Goal: Transaction & Acquisition: Purchase product/service

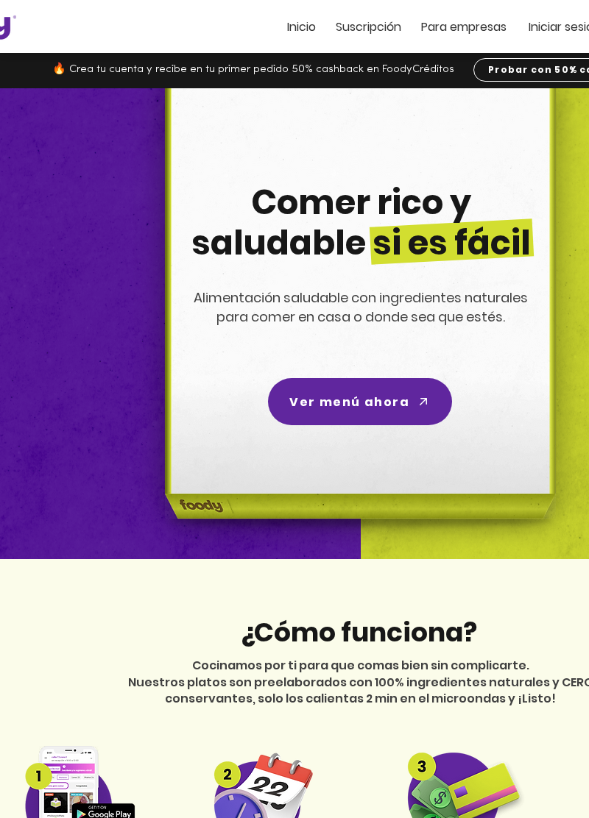
click at [558, 30] on span "Iniciar sesión" at bounding box center [564, 26] width 72 height 17
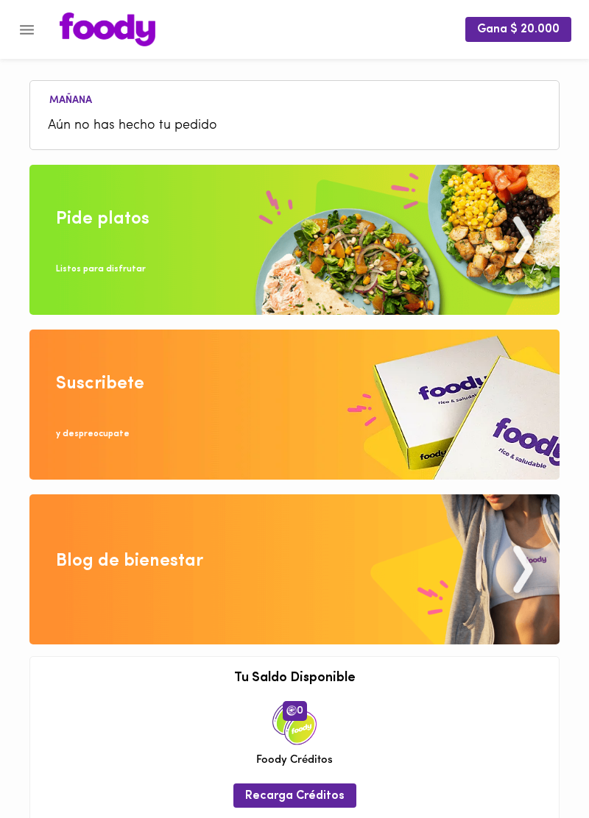
click at [77, 128] on span "Aún no has hecho tu pedido" at bounding box center [294, 126] width 493 height 20
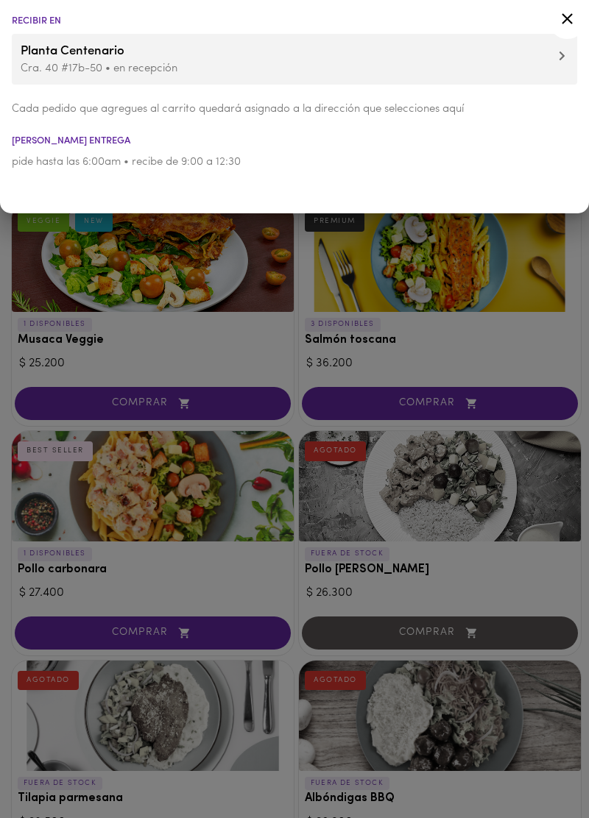
click at [564, 13] on icon at bounding box center [567, 19] width 18 height 18
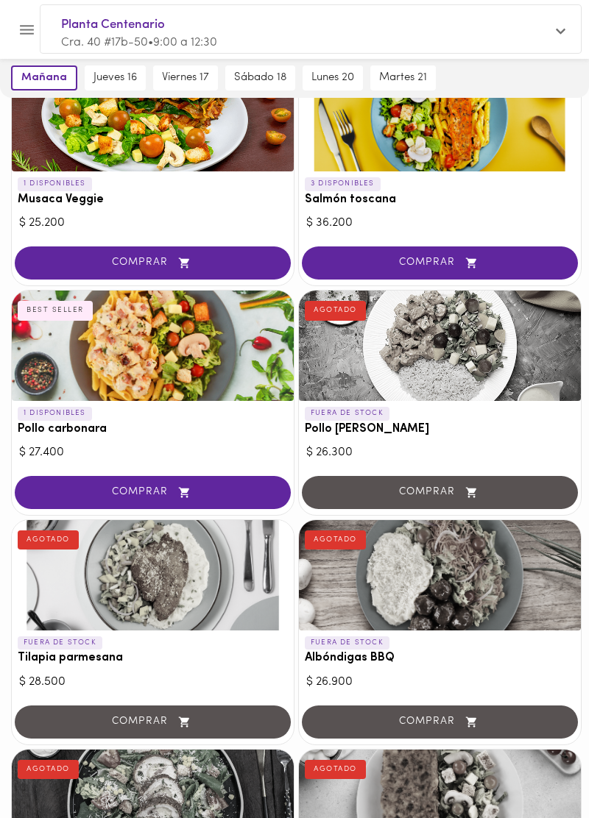
scroll to position [149, 0]
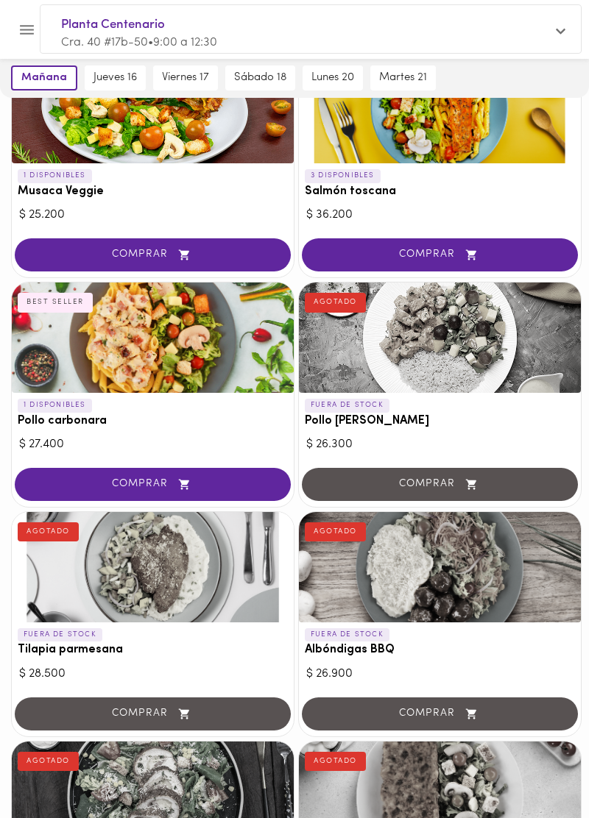
click at [137, 480] on span "COMPRAR" at bounding box center [152, 484] width 239 height 13
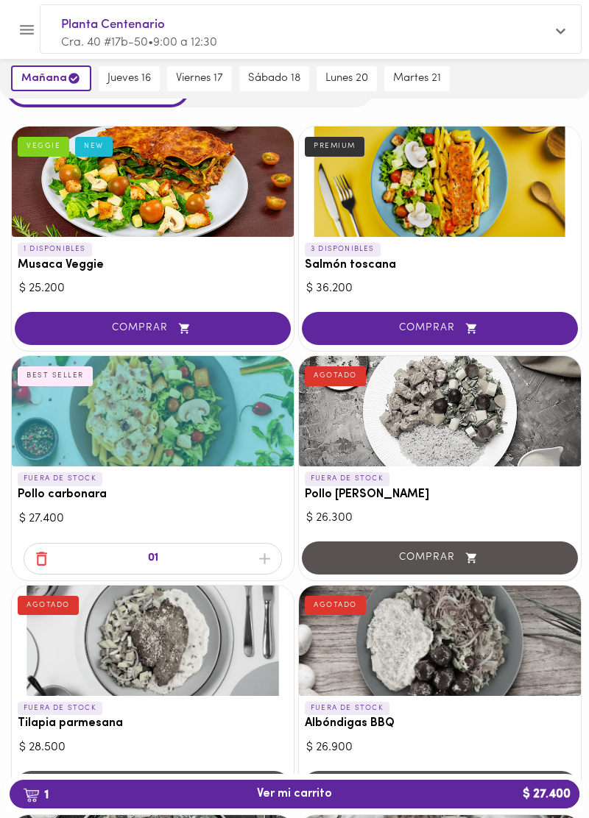
scroll to position [0, 0]
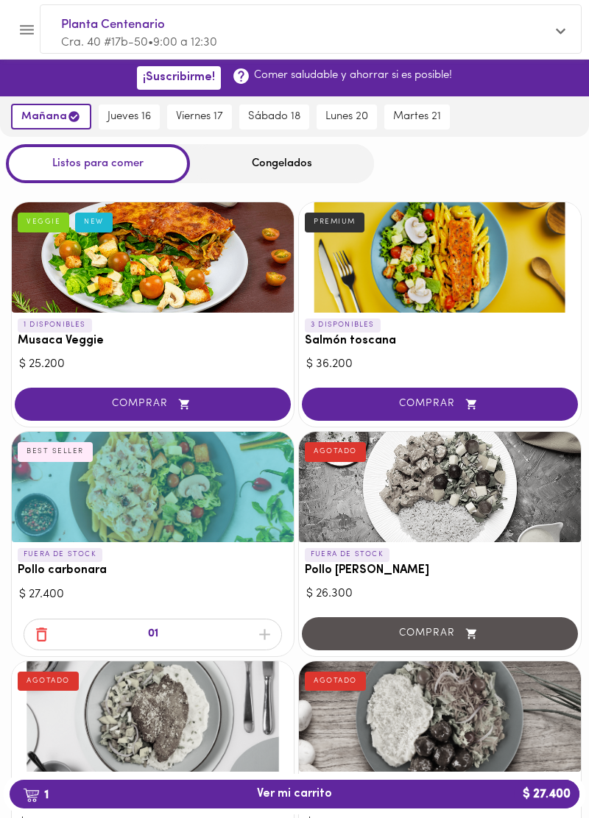
click at [257, 168] on div "Congelados" at bounding box center [282, 163] width 184 height 39
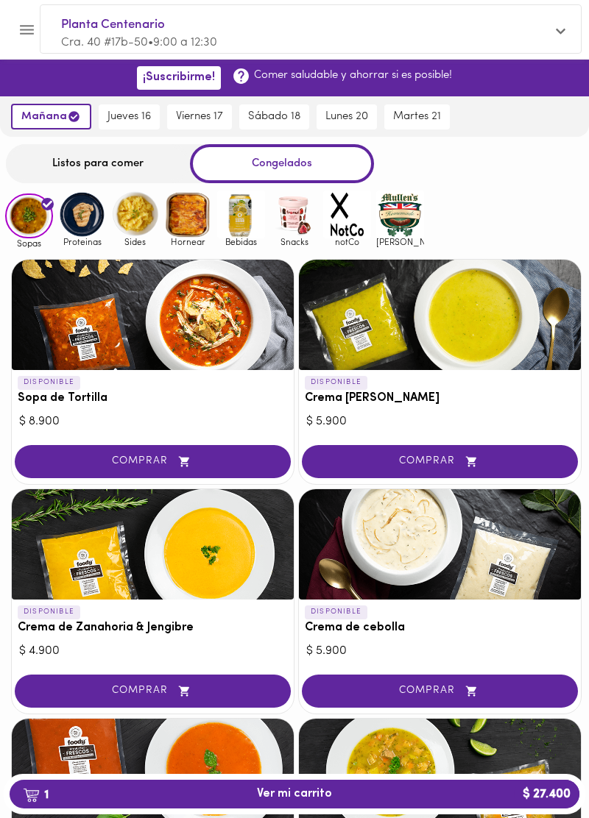
click at [244, 224] on img at bounding box center [241, 215] width 48 height 48
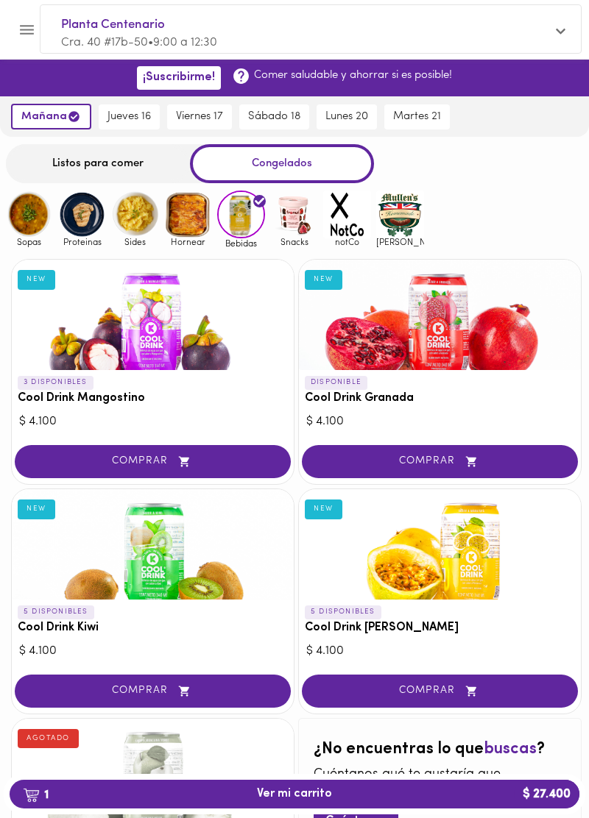
click at [115, 466] on span "COMPRAR" at bounding box center [152, 461] width 239 height 13
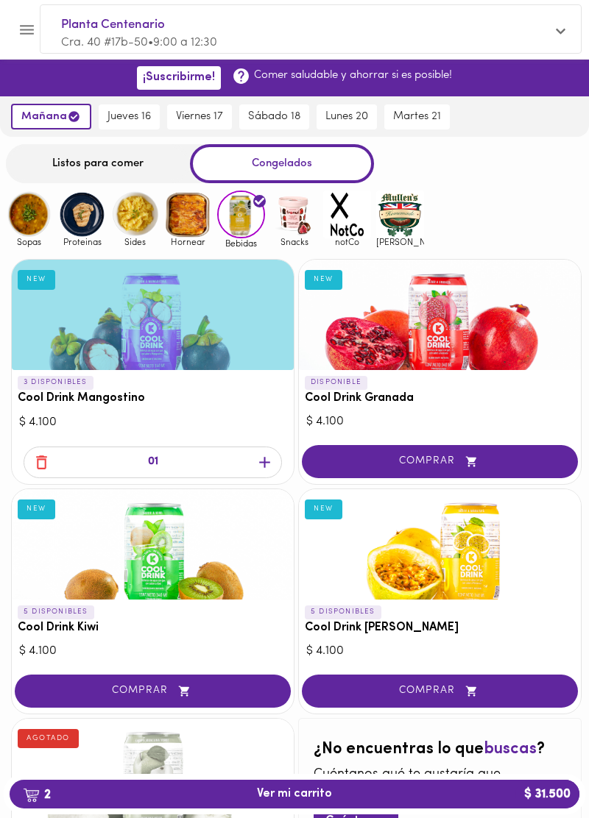
click at [125, 114] on span "jueves 16" at bounding box center [128, 116] width 43 height 13
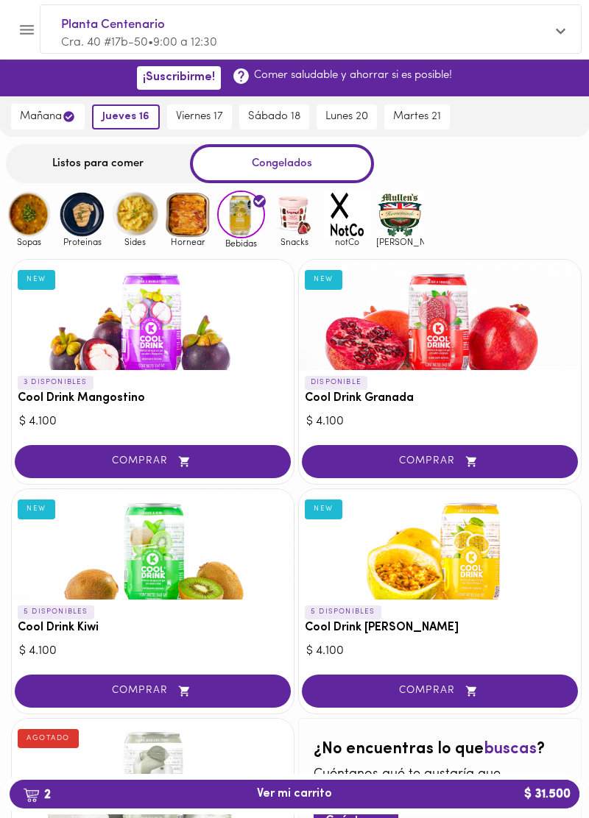
click at [84, 171] on div "Listos para comer" at bounding box center [98, 163] width 184 height 39
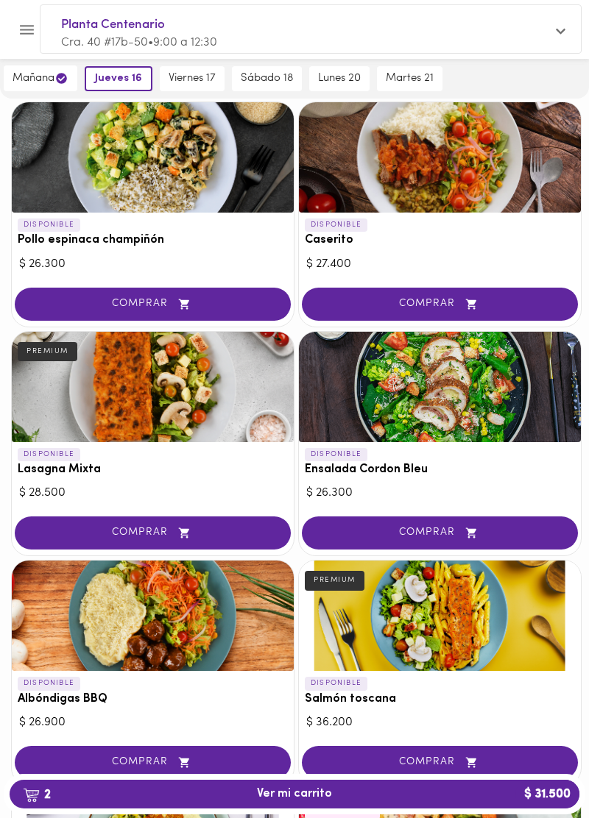
scroll to position [793, 0]
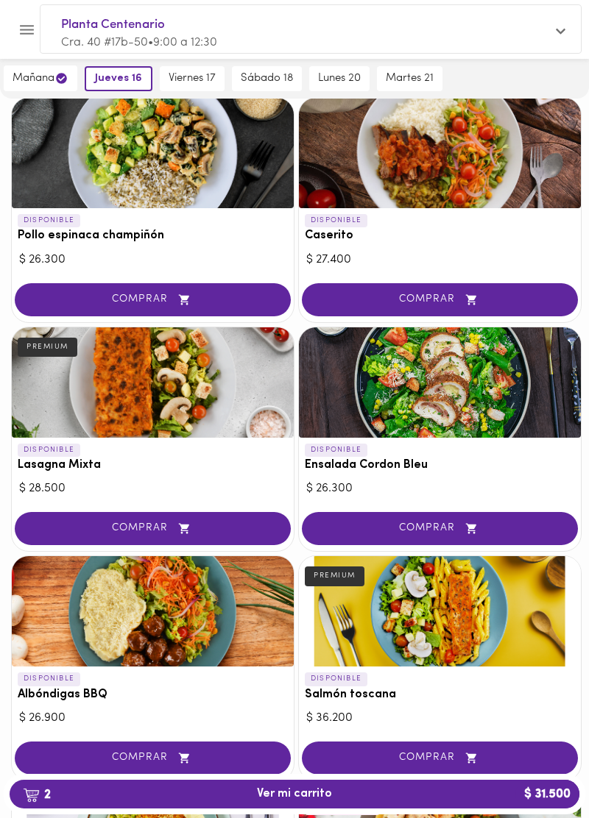
click at [72, 529] on span "COMPRAR" at bounding box center [152, 528] width 239 height 13
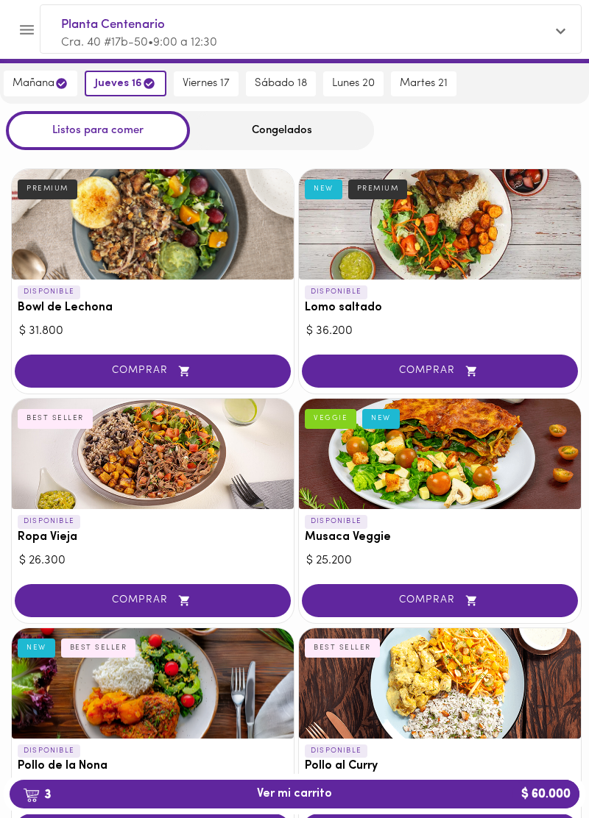
scroll to position [0, 0]
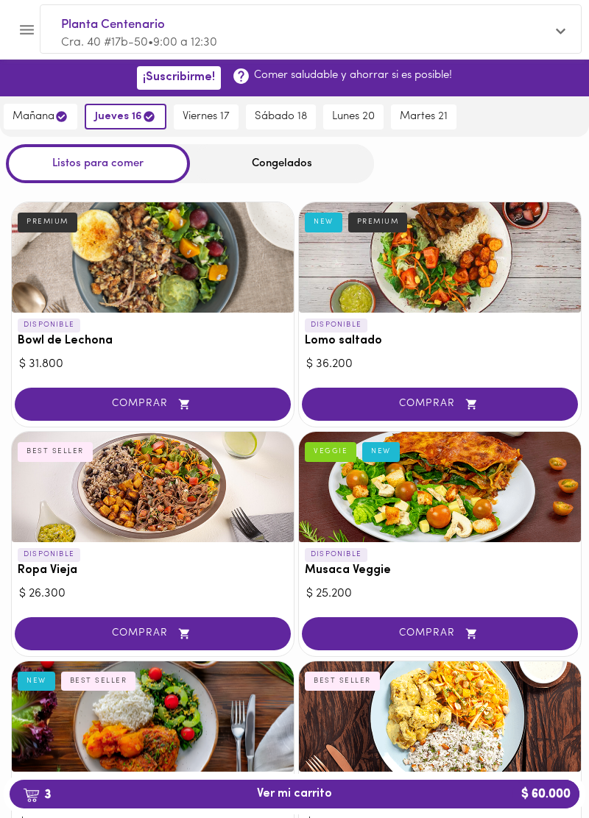
click at [250, 160] on div "Congelados" at bounding box center [282, 163] width 184 height 39
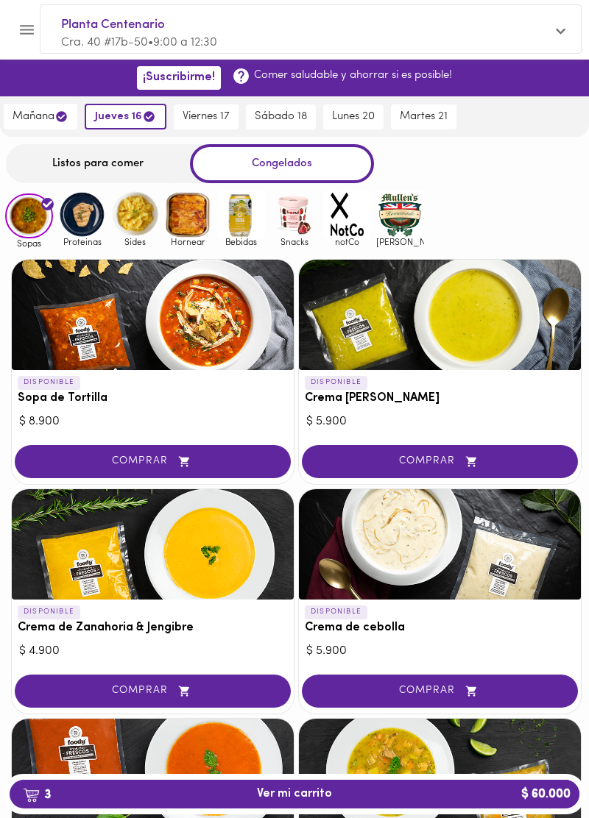
click at [234, 222] on img at bounding box center [241, 215] width 48 height 48
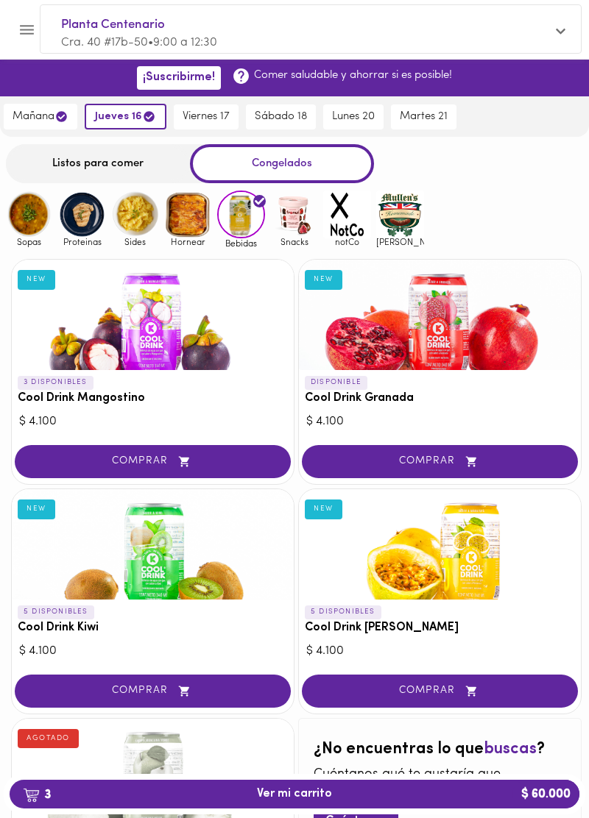
click at [397, 462] on span "COMPRAR" at bounding box center [439, 461] width 239 height 13
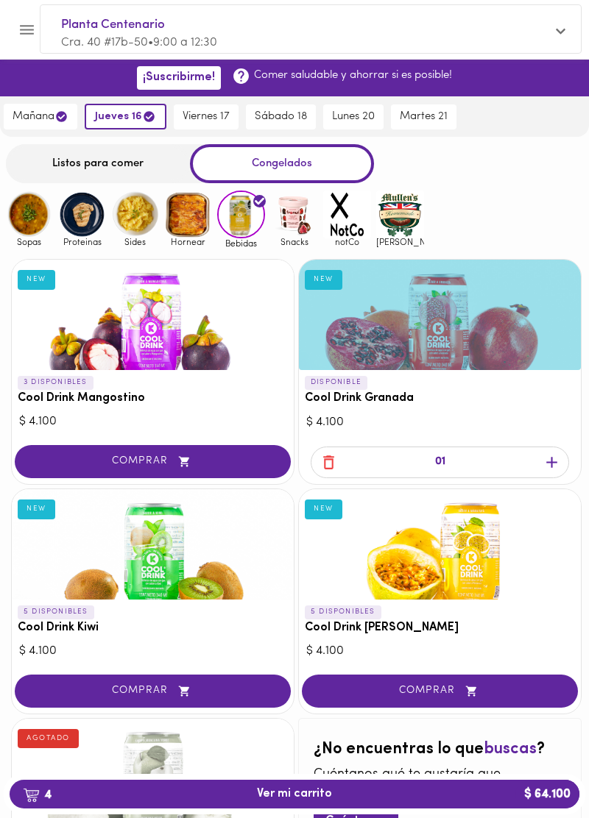
click at [241, 797] on span "4 Ver mi carrito $ 64.100" at bounding box center [294, 794] width 546 height 14
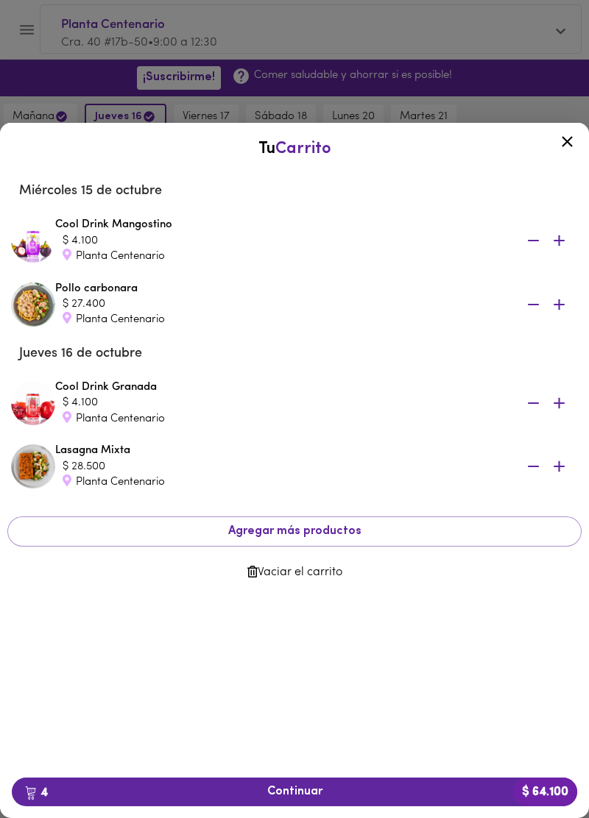
click at [255, 795] on span "4 Continuar $ 64.100" at bounding box center [294, 792] width 541 height 14
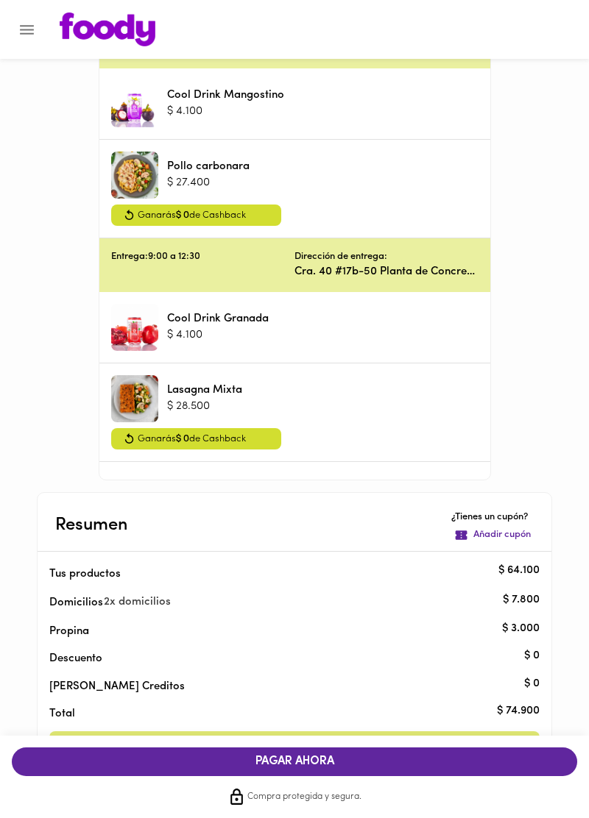
scroll to position [599, 0]
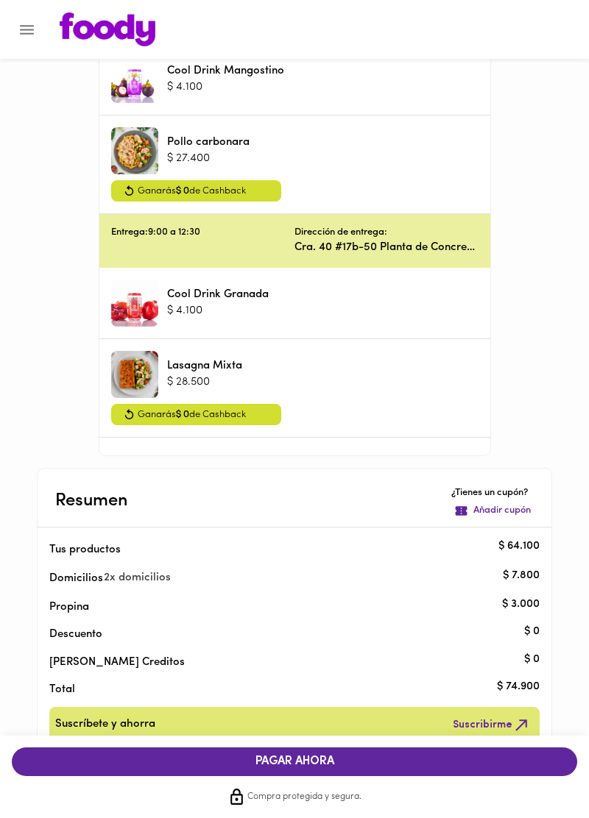
click at [212, 768] on span "PAGAR AHORA" at bounding box center [294, 762] width 536 height 14
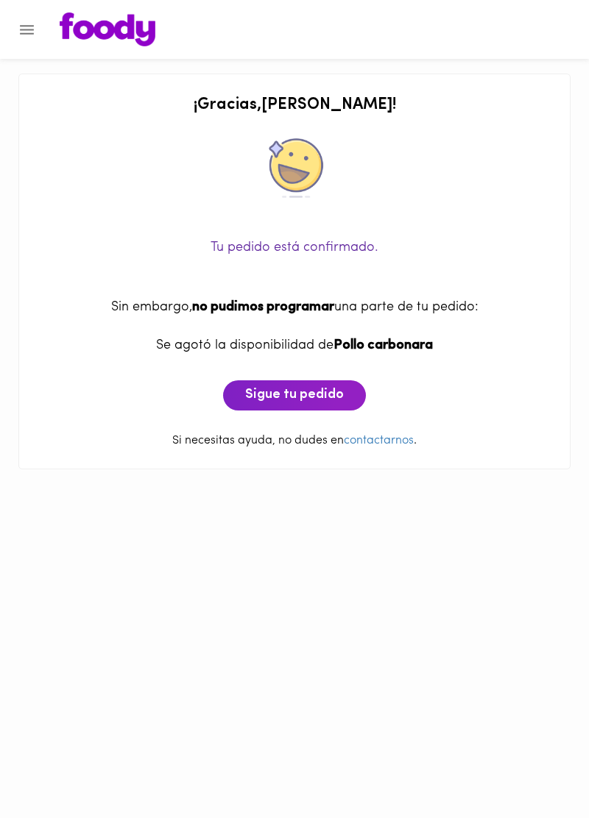
click at [274, 396] on span "Sigue tu pedido" at bounding box center [294, 396] width 99 height 16
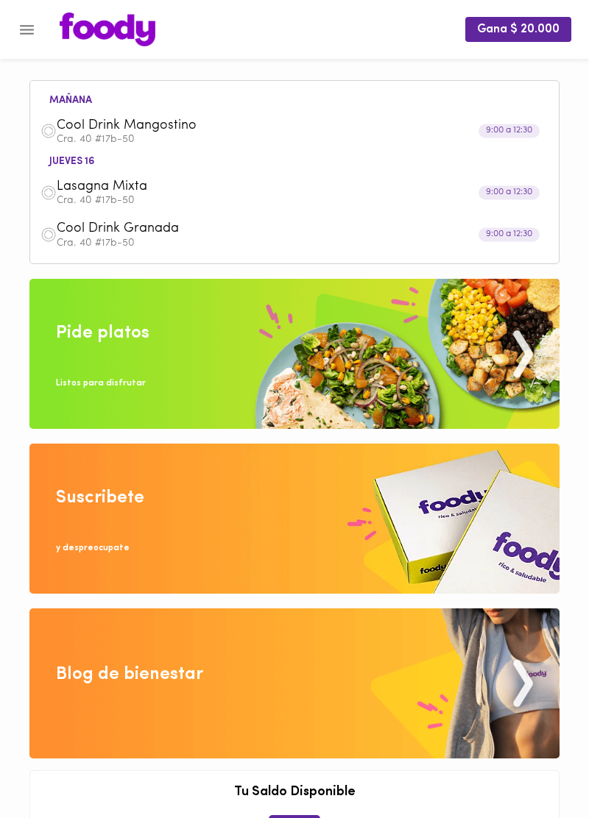
click at [78, 115] on div "Cool Drink Mangostino Cra. 40 #17b-50" at bounding box center [294, 131] width 513 height 42
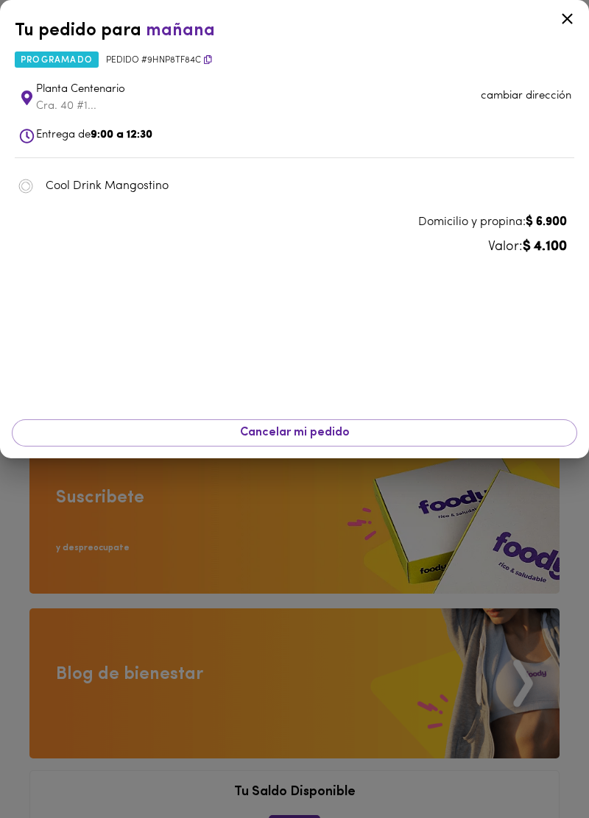
click at [140, 558] on div at bounding box center [294, 409] width 589 height 818
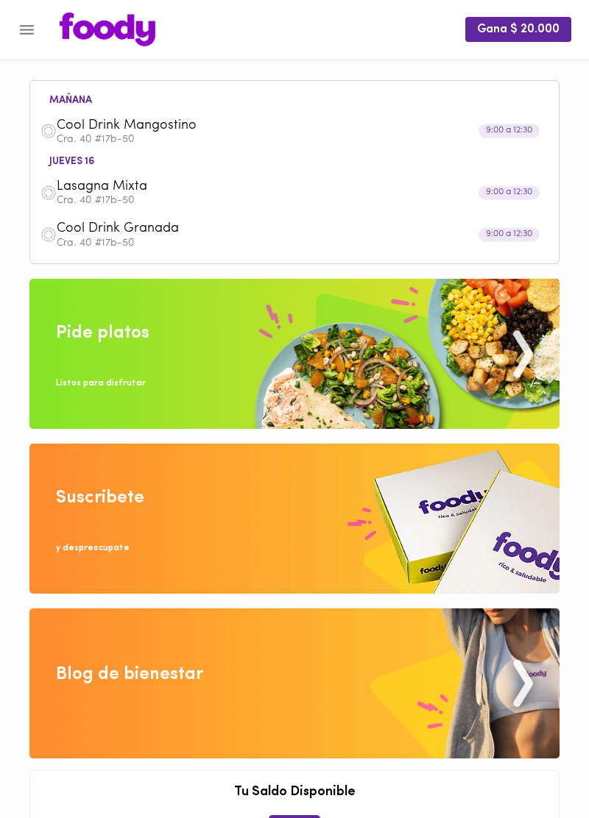
click at [81, 355] on img at bounding box center [294, 354] width 530 height 150
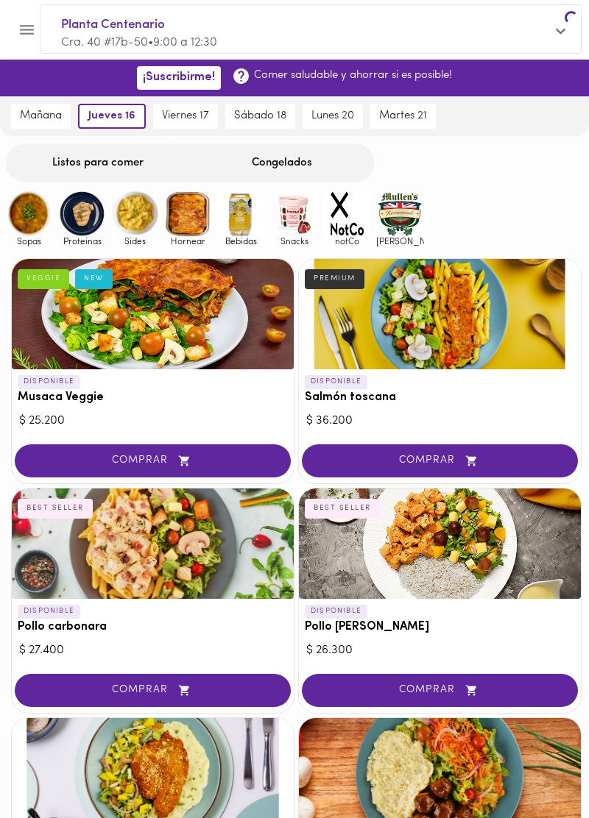
click at [138, 349] on div at bounding box center [153, 314] width 282 height 110
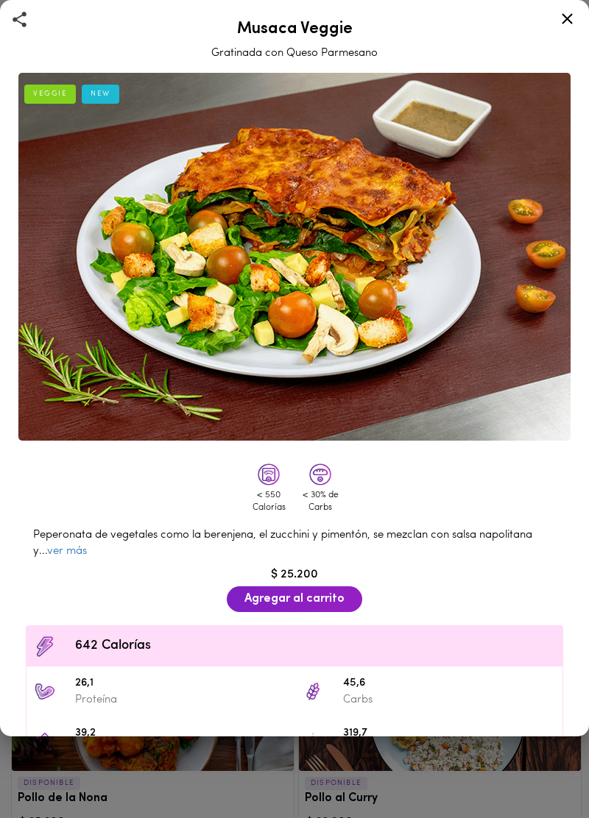
click at [561, 25] on icon at bounding box center [567, 19] width 18 height 18
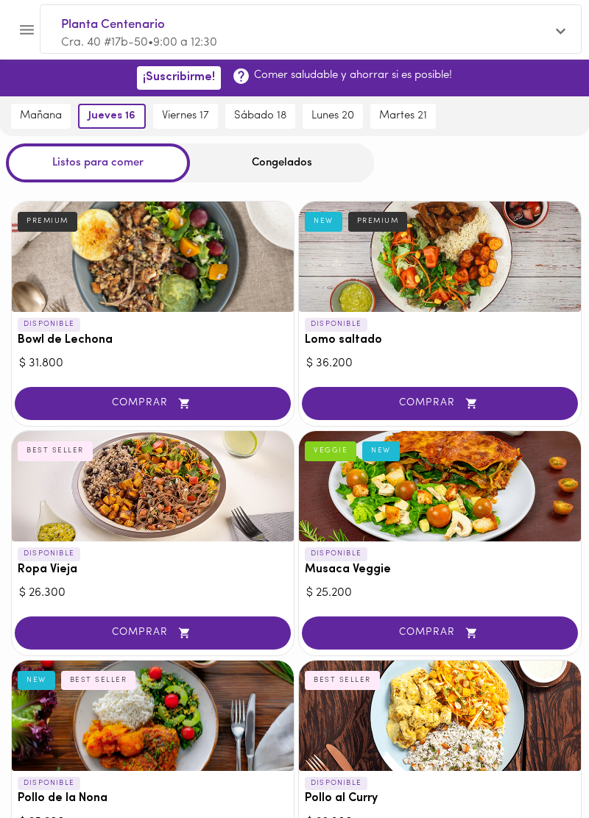
click at [33, 118] on span "mañana" at bounding box center [41, 116] width 42 height 13
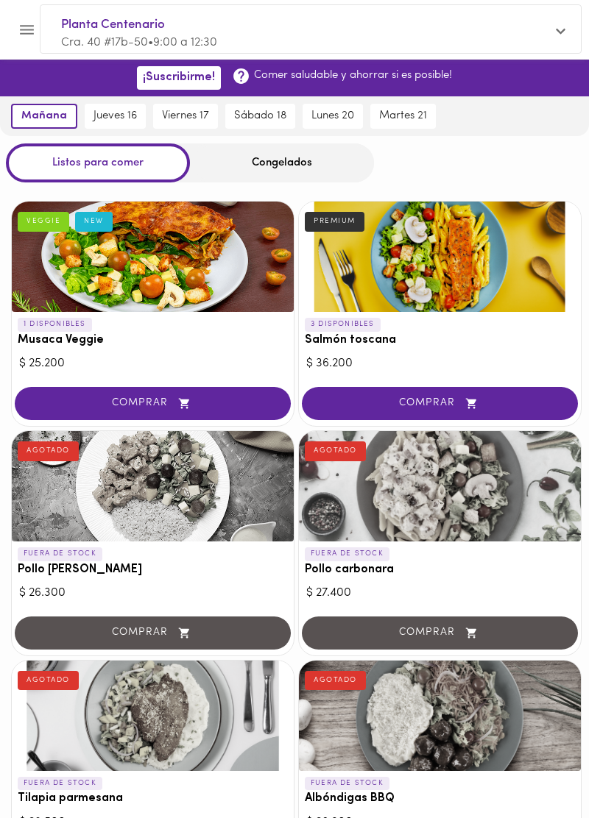
click at [363, 404] on span "COMPRAR" at bounding box center [439, 403] width 239 height 13
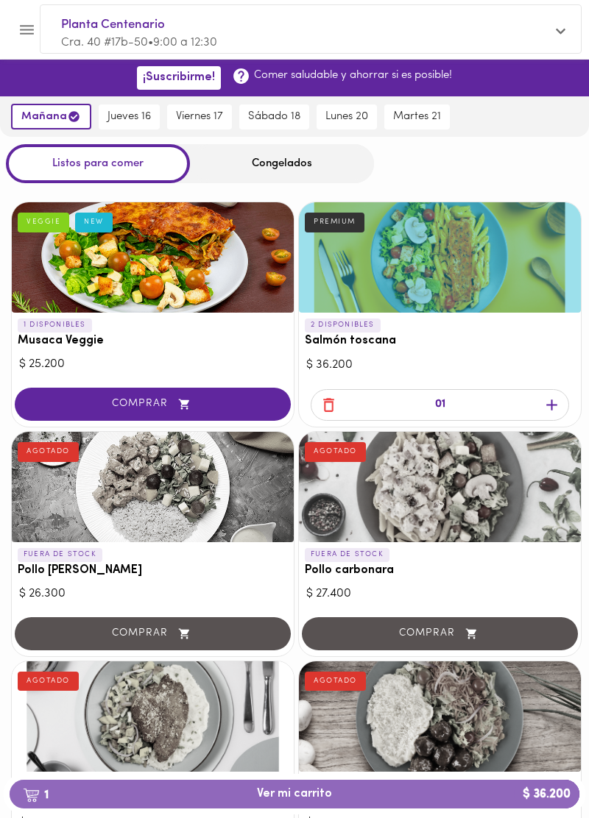
click at [263, 797] on span "1 Ver mi carrito $ 36.200" at bounding box center [294, 794] width 75 height 14
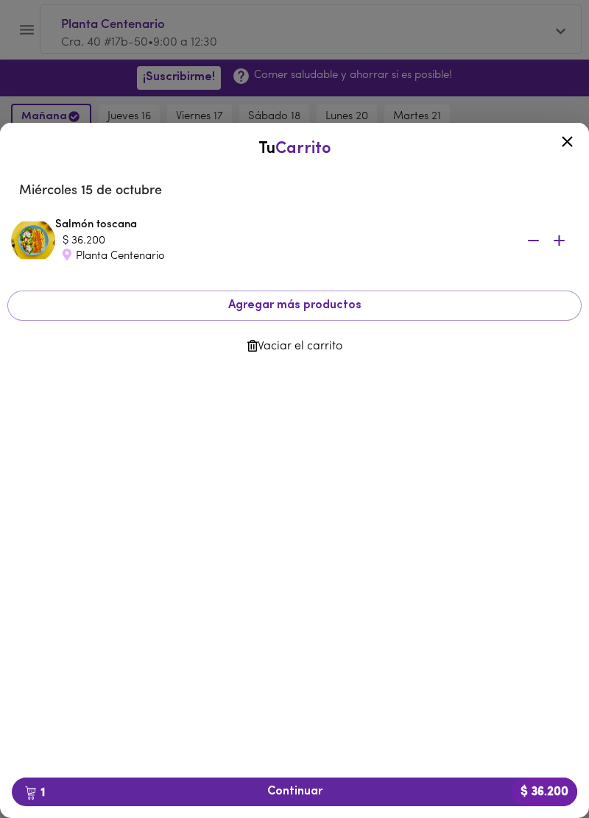
click at [221, 799] on button "1 Continuar $ 36.200" at bounding box center [294, 792] width 565 height 29
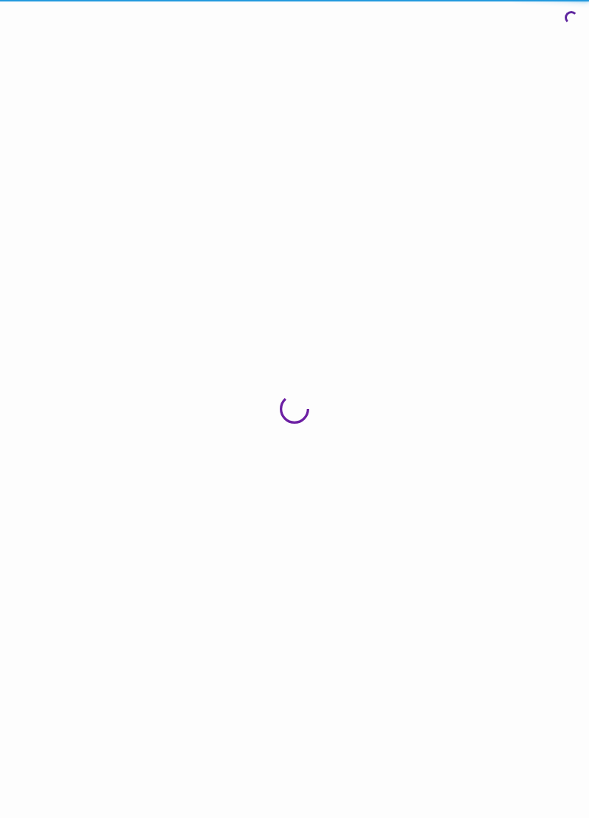
scroll to position [144, 0]
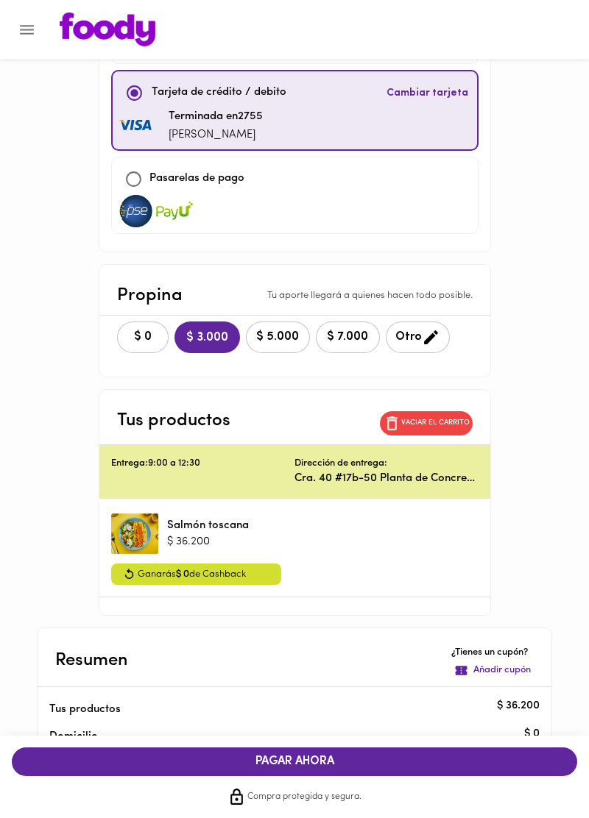
click at [130, 330] on span "$ 0" at bounding box center [143, 337] width 32 height 14
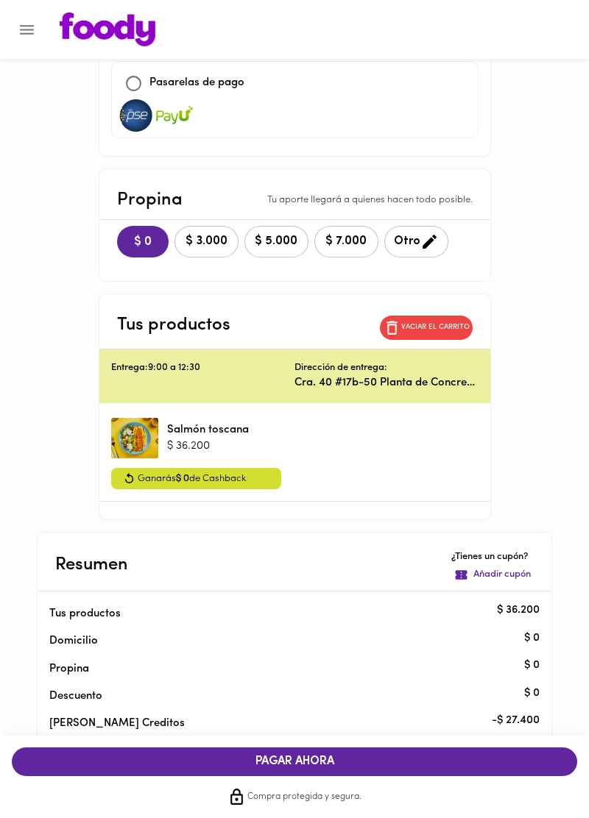
scroll to position [302, 0]
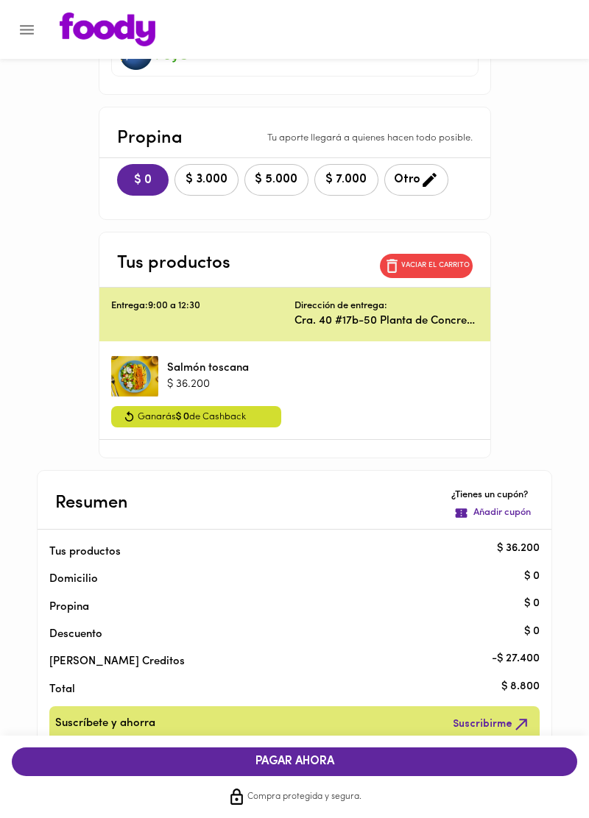
click at [149, 762] on span "PAGAR AHORA" at bounding box center [294, 762] width 536 height 14
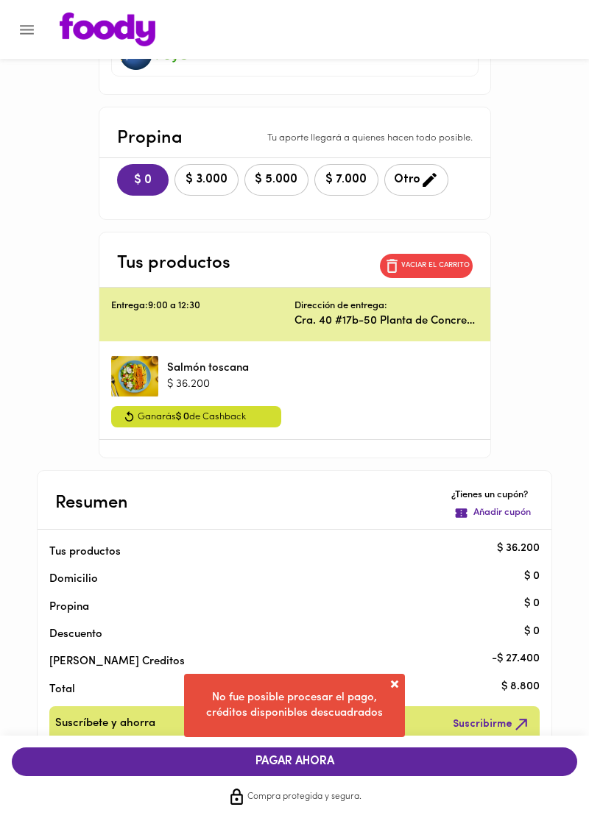
click at [171, 766] on span "PAGAR AHORA" at bounding box center [294, 762] width 536 height 14
click at [394, 684] on span at bounding box center [394, 684] width 15 height 15
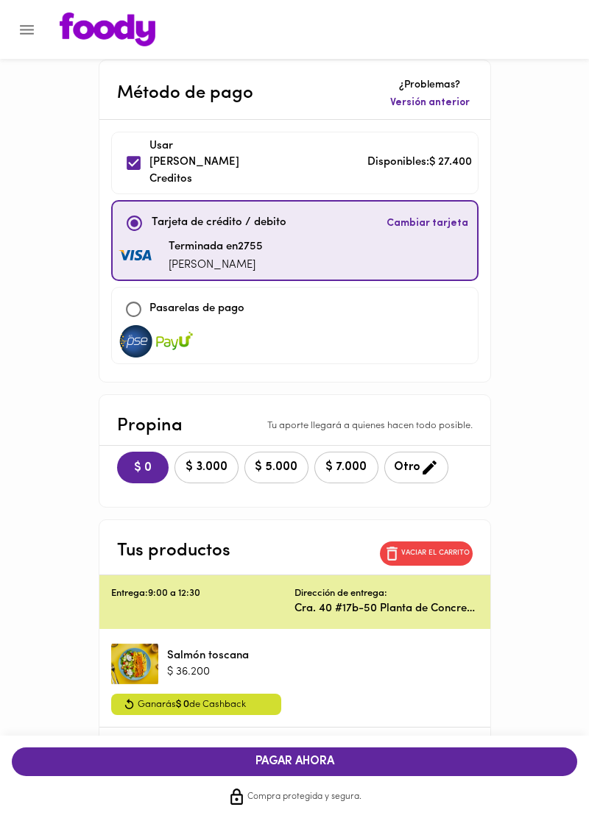
scroll to position [0, 0]
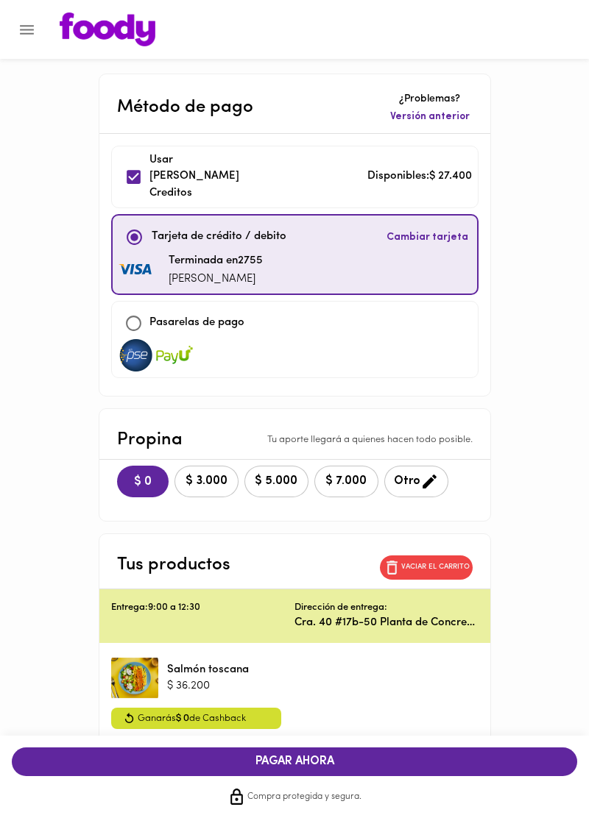
click at [127, 308] on input "checkbox" at bounding box center [134, 324] width 32 height 32
checkbox input "true"
checkbox input "false"
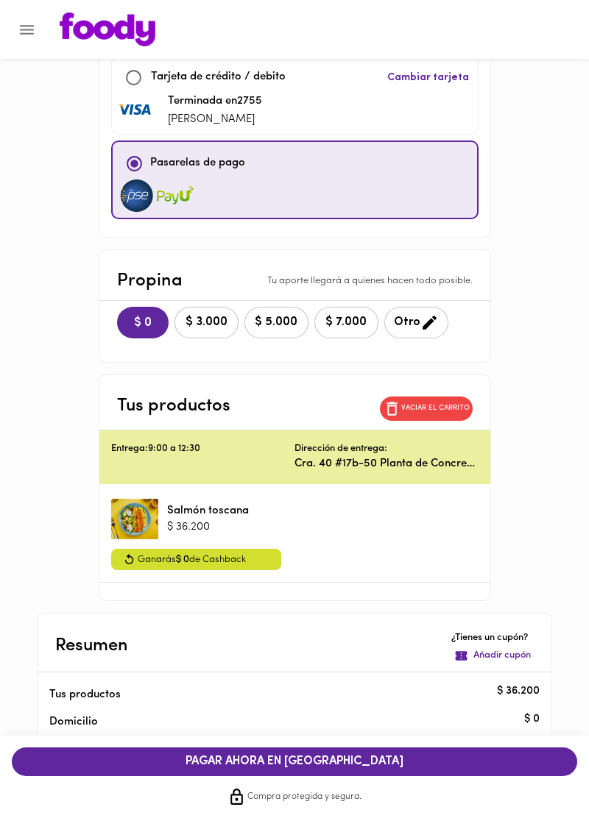
scroll to position [231, 0]
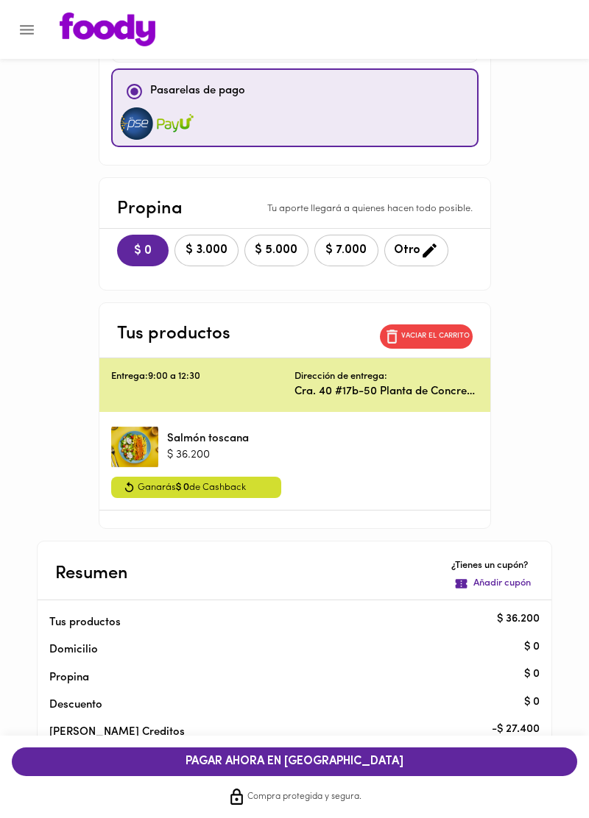
click at [188, 776] on button "PAGAR AHORA EN PASARELA" at bounding box center [294, 761] width 565 height 29
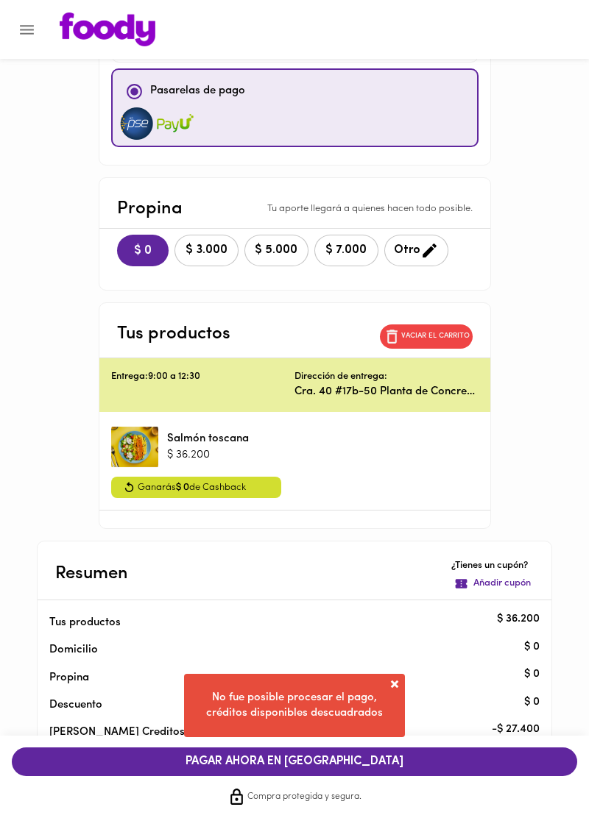
click at [394, 692] on span at bounding box center [394, 684] width 15 height 15
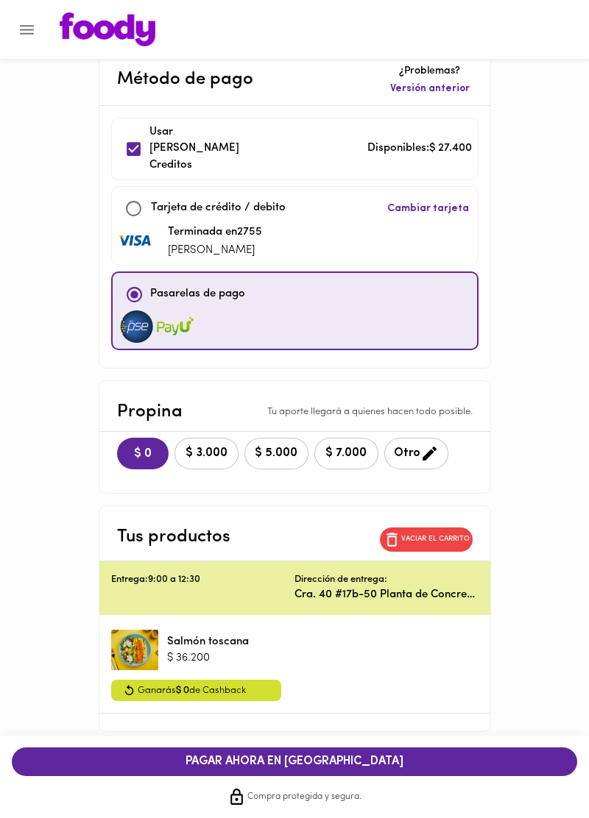
scroll to position [0, 0]
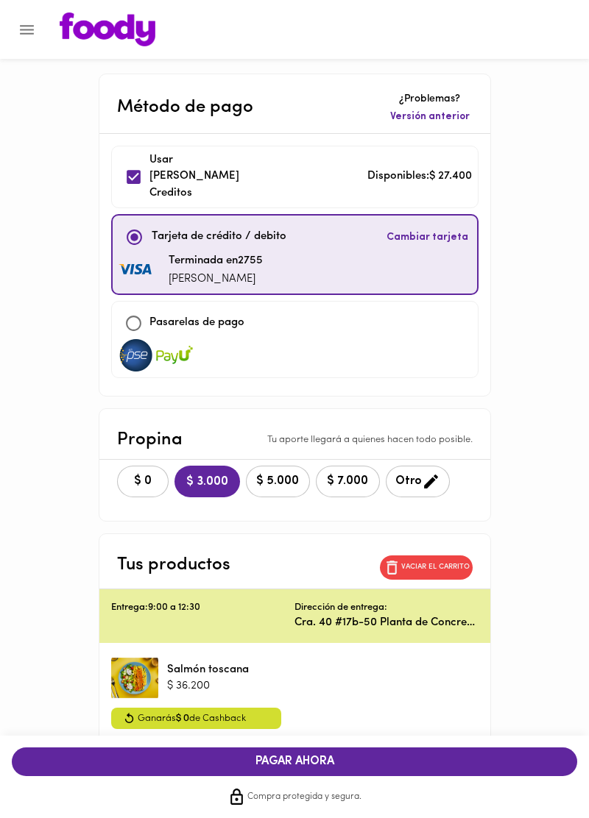
click at [142, 475] on span "$ 0" at bounding box center [143, 482] width 32 height 14
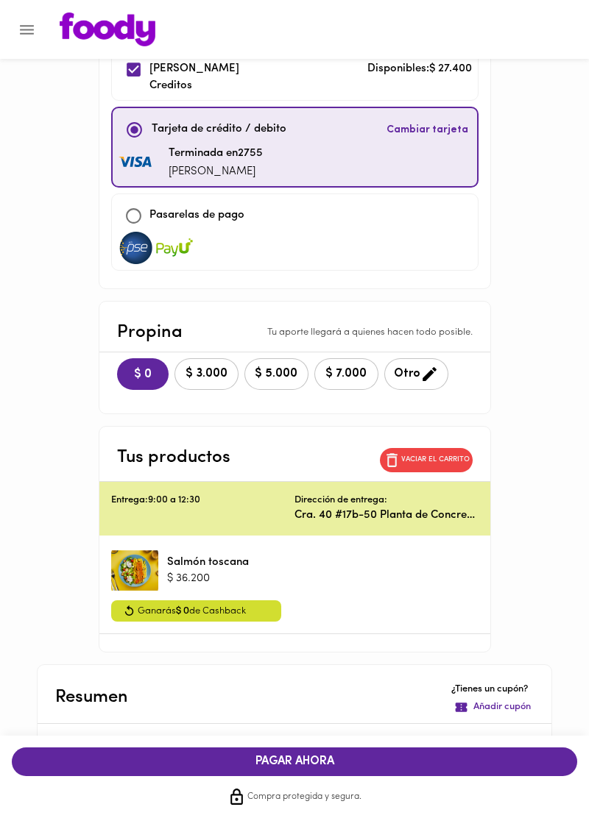
scroll to position [231, 0]
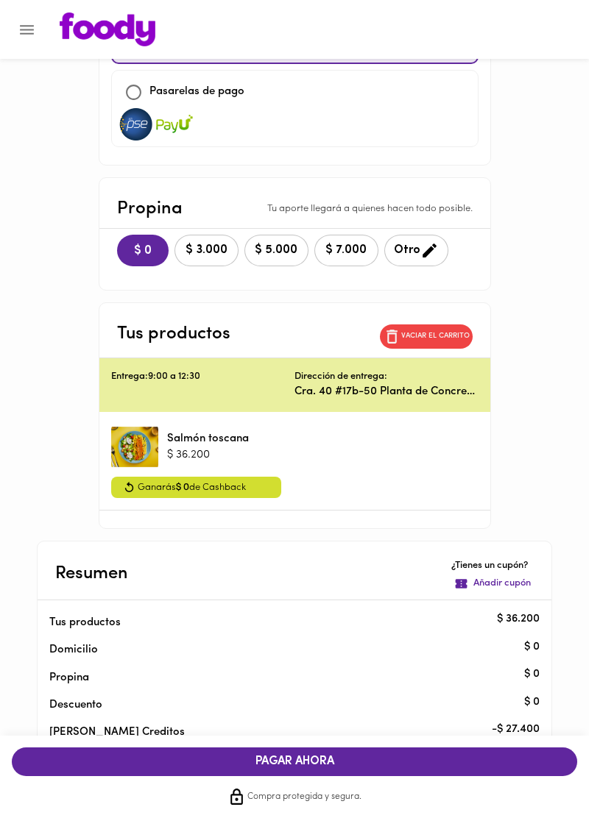
click at [199, 769] on span "PAGAR AHORA" at bounding box center [294, 762] width 536 height 14
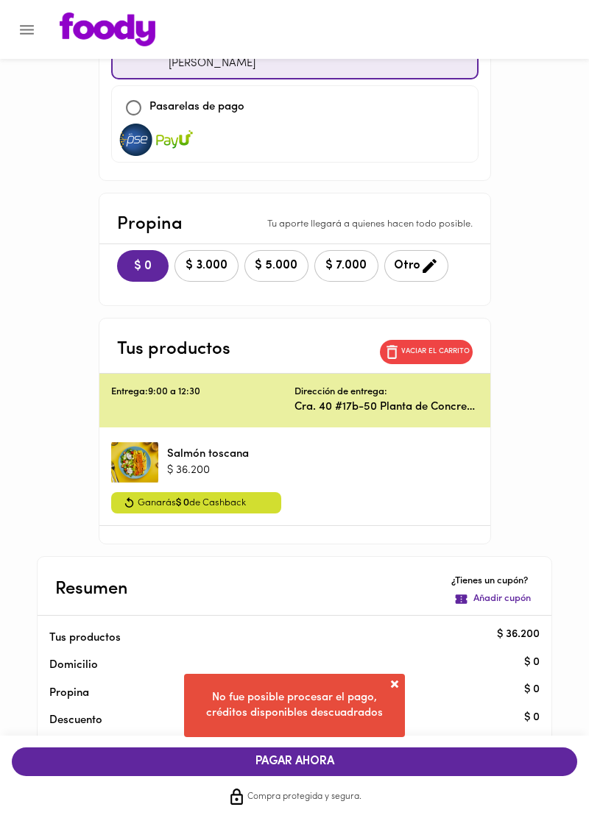
scroll to position [0, 0]
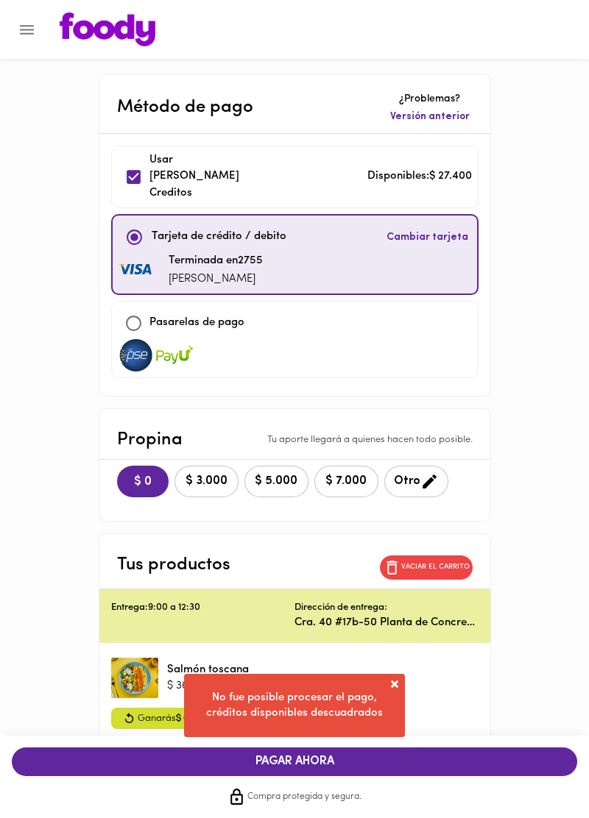
click at [130, 168] on input "checkbox" at bounding box center [134, 177] width 32 height 32
checkbox input "false"
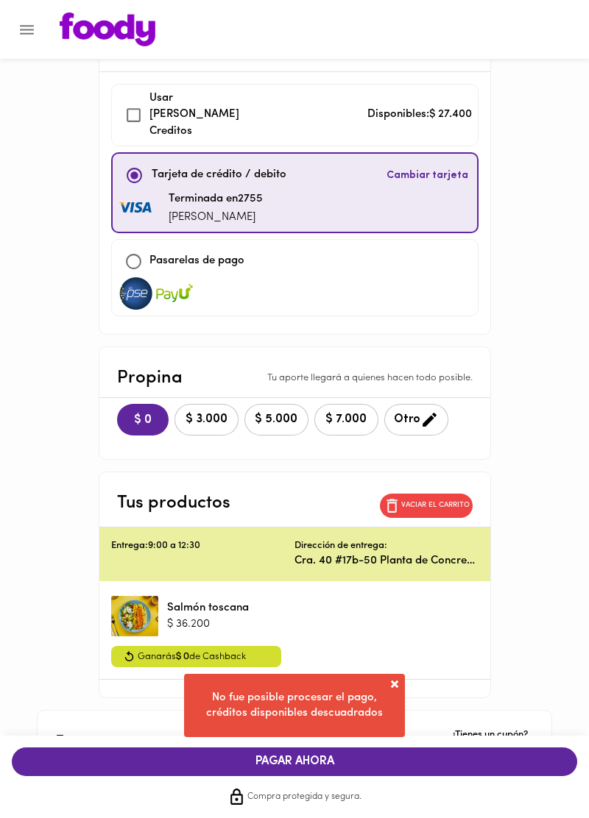
scroll to position [231, 0]
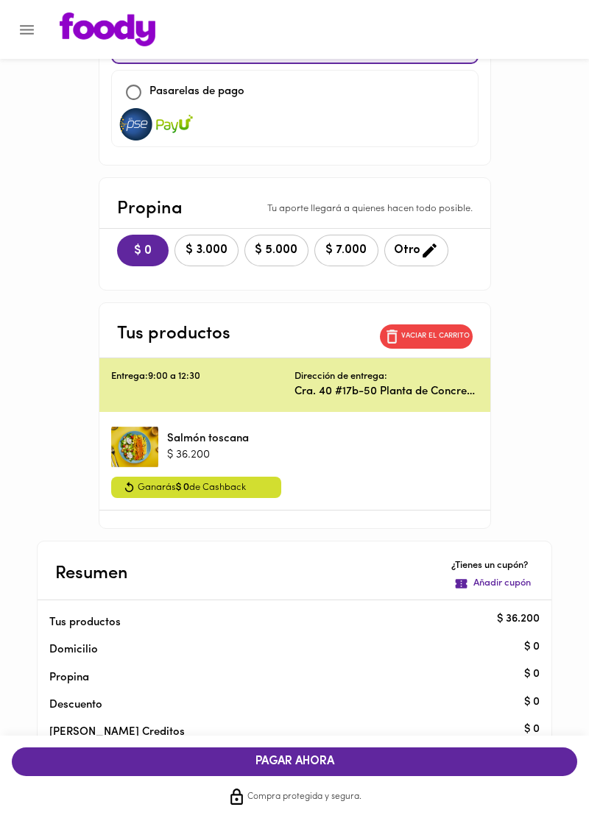
click at [150, 769] on span "PAGAR AHORA" at bounding box center [294, 762] width 536 height 14
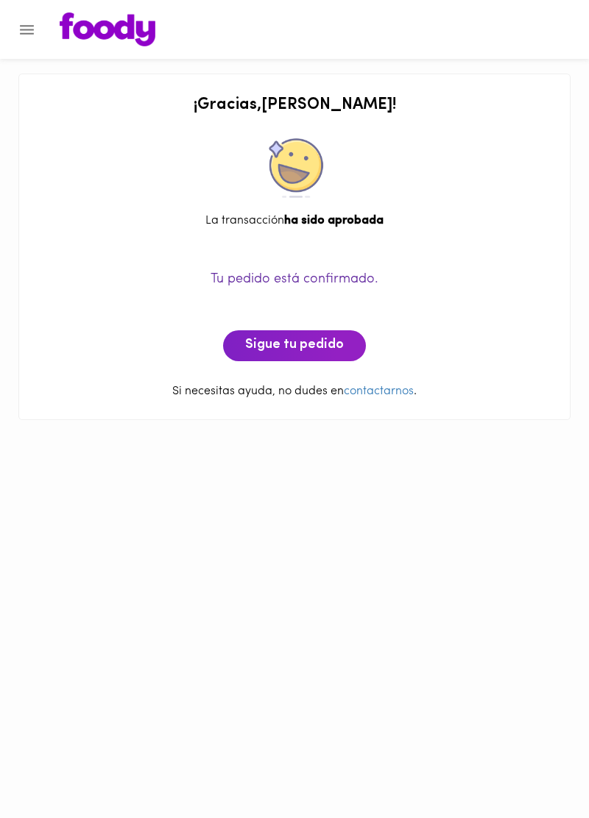
click at [274, 340] on span "Sigue tu pedido" at bounding box center [294, 346] width 99 height 16
